Goal: Transaction & Acquisition: Purchase product/service

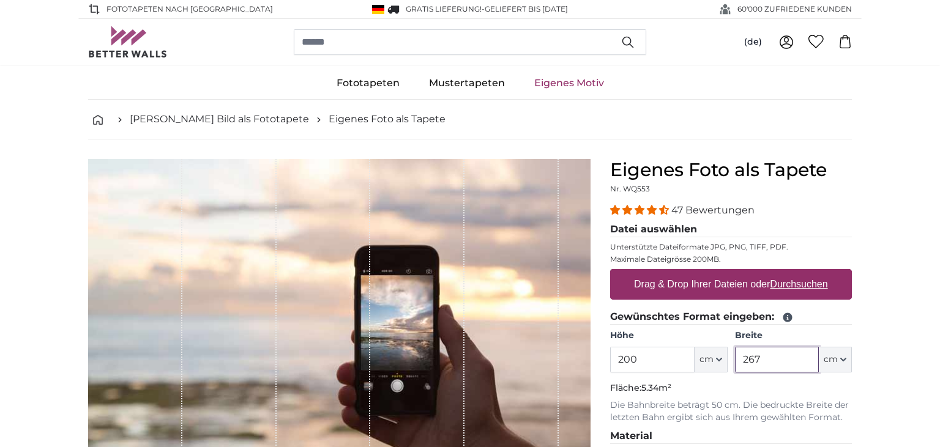
drag, startPoint x: 763, startPoint y: 359, endPoint x: 745, endPoint y: 361, distance: 18.5
click at [745, 361] on input "267" at bounding box center [777, 360] width 84 height 26
type input "280"
click at [655, 361] on input "200" at bounding box center [652, 360] width 84 height 26
type input "2"
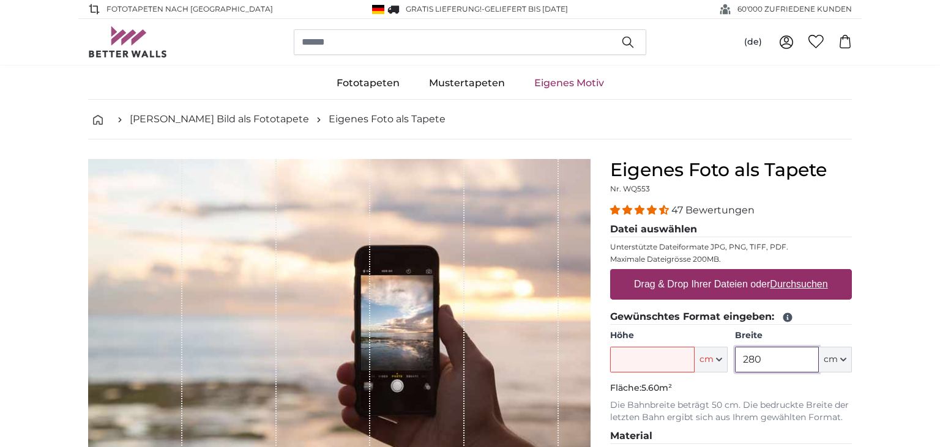
click at [761, 357] on input "280" at bounding box center [777, 360] width 84 height 26
click at [673, 359] on input "Höhe" at bounding box center [652, 360] width 84 height 26
type input "450"
click at [755, 414] on p "Die Bahnbreite beträgt 50 cm. Die bedruckte Breite der letzten Bahn ergibt sich…" at bounding box center [731, 412] width 242 height 24
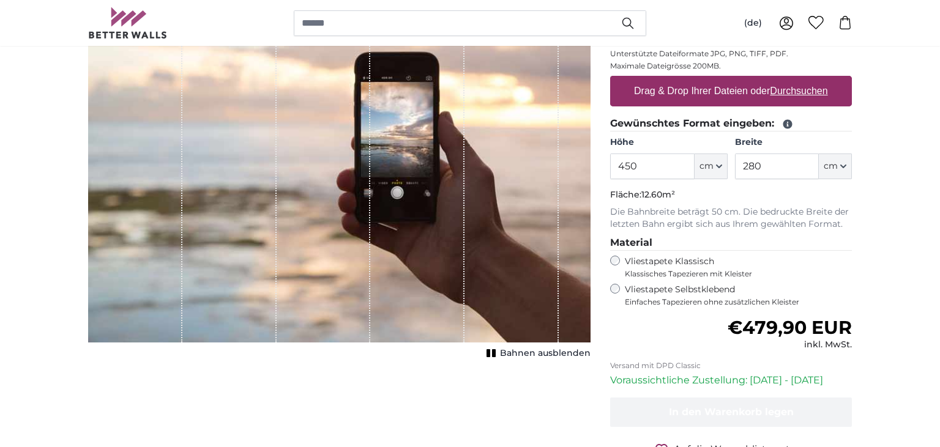
click at [613, 256] on div "Vliestapete Klassisch Klassisches Tapezieren mit Kleister" at bounding box center [731, 267] width 242 height 23
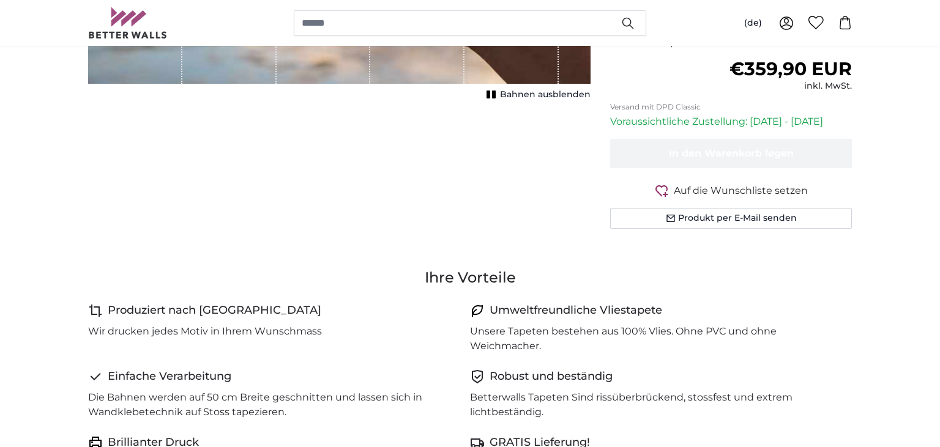
scroll to position [582, 0]
